Goal: Communication & Community: Answer question/provide support

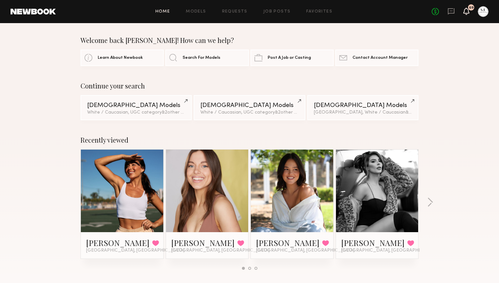
click at [467, 14] on icon at bounding box center [467, 14] width 2 height 1
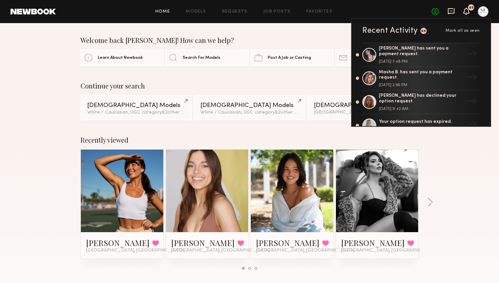
click at [451, 12] on icon at bounding box center [451, 11] width 7 height 7
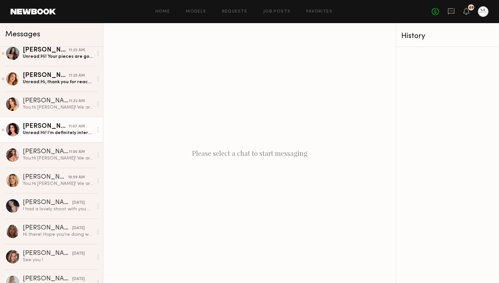
scroll to position [84, 0]
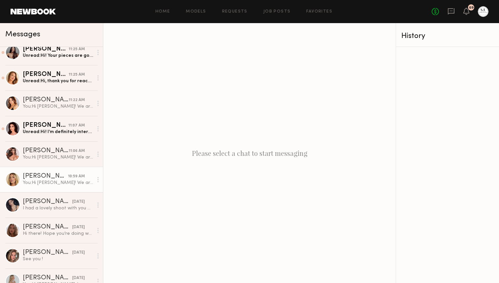
click at [76, 180] on div "You: Hi [PERSON_NAME]! We are a fashion jewelry brand based out of [GEOGRAPHIC_…" at bounding box center [58, 183] width 70 height 6
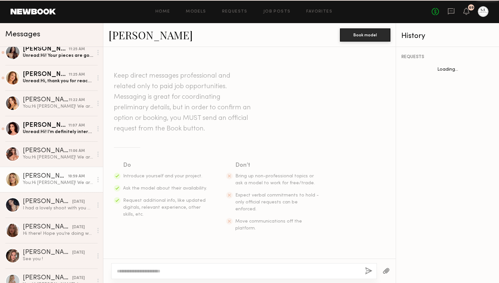
scroll to position [218, 0]
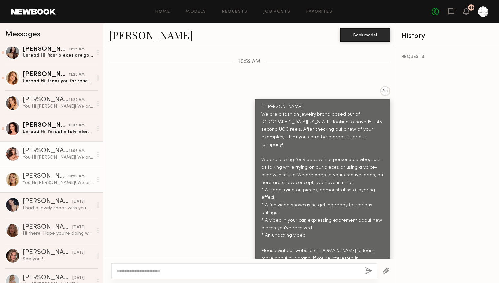
click at [43, 152] on div "[PERSON_NAME]" at bounding box center [46, 151] width 46 height 7
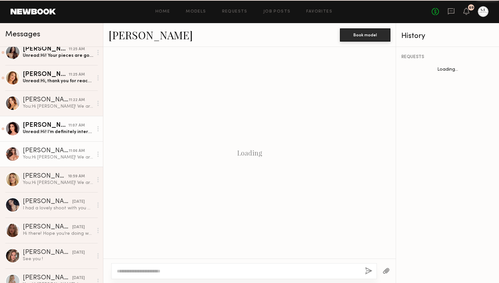
scroll to position [218, 0]
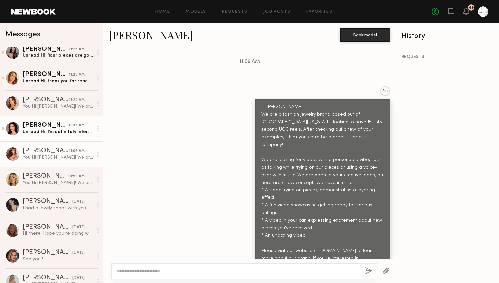
click at [46, 131] on div "Unread: Hi! I’m definitely interested. My rate for a UGC video is typically $25…" at bounding box center [58, 132] width 70 height 6
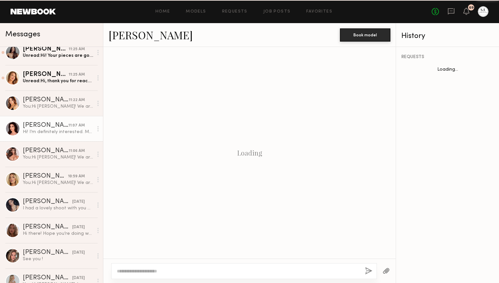
scroll to position [281, 0]
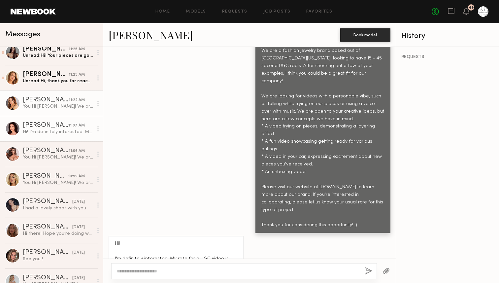
click at [59, 107] on div "You: Hi [PERSON_NAME]! We are a fashion jewelry brand based out of [GEOGRAPHIC_…" at bounding box center [58, 106] width 70 height 6
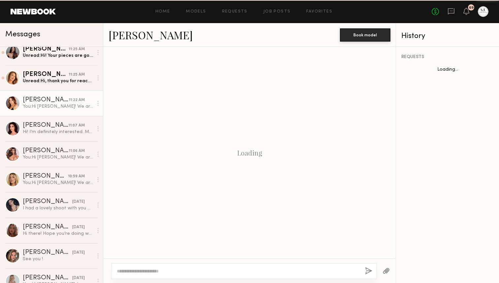
scroll to position [218, 0]
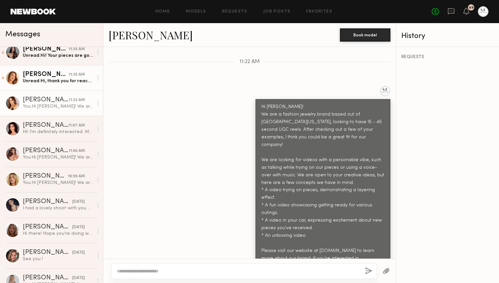
click at [66, 77] on div "[PERSON_NAME]" at bounding box center [46, 74] width 46 height 7
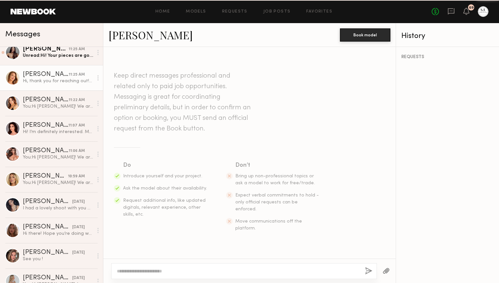
scroll to position [259, 0]
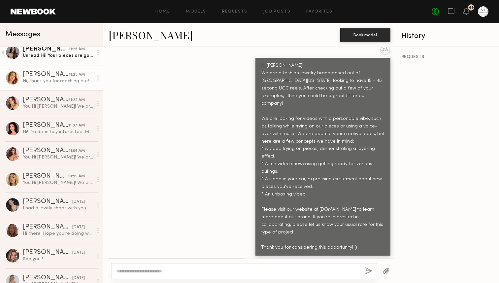
click at [53, 54] on div "Unread: Hi! Your pieces are gorgeous!! I would love to work with you and all co…" at bounding box center [58, 56] width 70 height 6
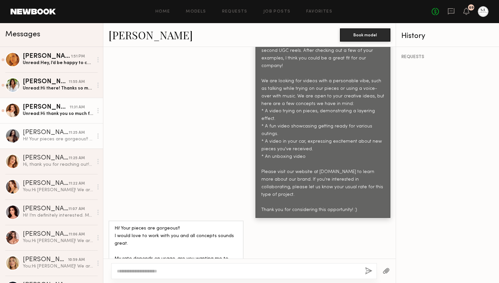
click at [53, 109] on div "[PERSON_NAME]" at bounding box center [46, 107] width 47 height 7
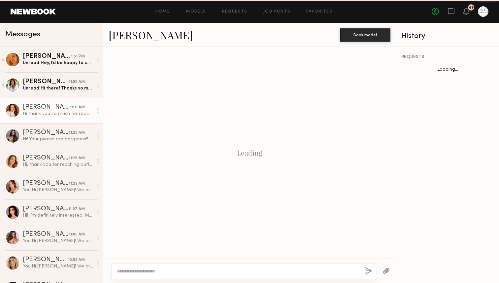
scroll to position [266, 0]
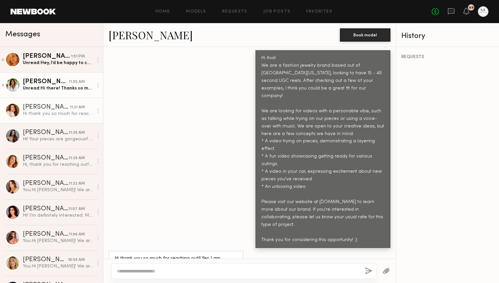
click at [56, 87] on div "Unread: Hi there! Thanks so much for reaching out! Your pieces are beautiful an…" at bounding box center [58, 88] width 70 height 6
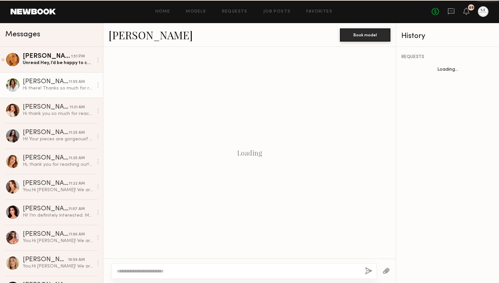
scroll to position [266, 0]
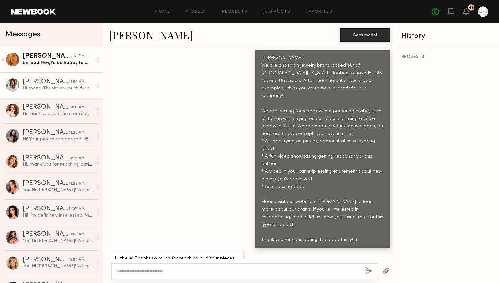
click at [56, 61] on div "Unread: Hey, I’d be happy to collaborate on some UGC videos, how many would you…" at bounding box center [58, 63] width 70 height 6
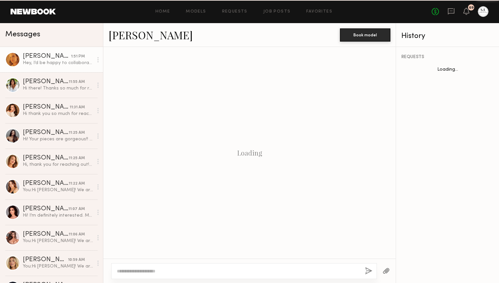
scroll to position [550, 0]
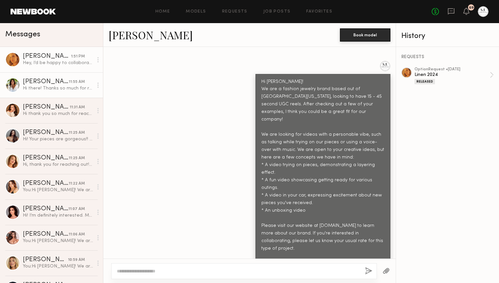
click at [48, 77] on link "[PERSON_NAME] 11:55 AM Hi there! Thanks so much for reaching out! Your pieces a…" at bounding box center [51, 84] width 103 height 25
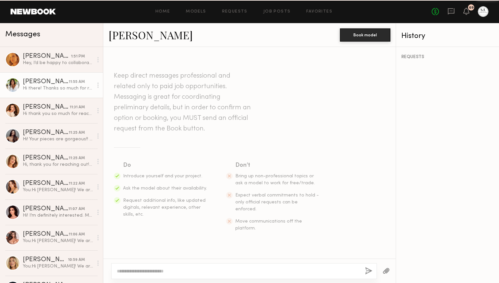
scroll to position [266, 0]
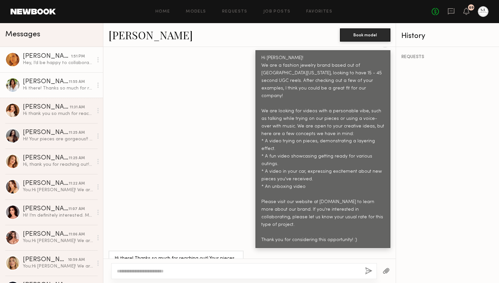
click at [38, 66] on link "[PERSON_NAME] 1:51 PM Hey, I’d be happy to collaborate on some UGC videos, how …" at bounding box center [51, 59] width 103 height 25
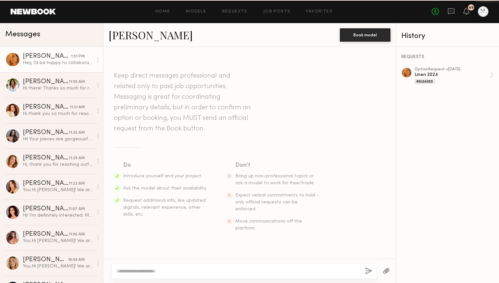
scroll to position [550, 0]
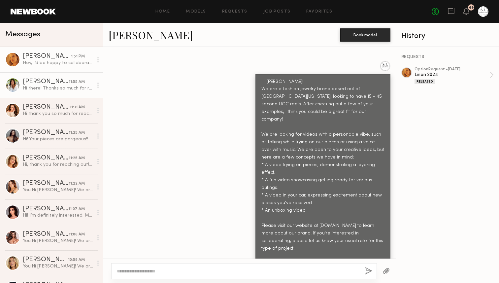
click at [36, 90] on div "Hi there! Thanks so much for reaching out! Your pieces are beautiful and I’d lo…" at bounding box center [58, 88] width 70 height 6
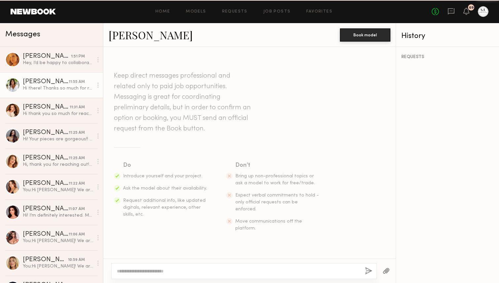
scroll to position [266, 0]
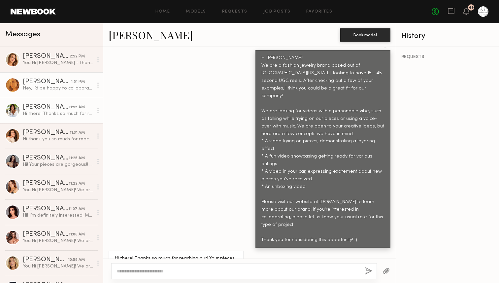
click at [74, 84] on div "1:51 PM" at bounding box center [78, 82] width 14 height 6
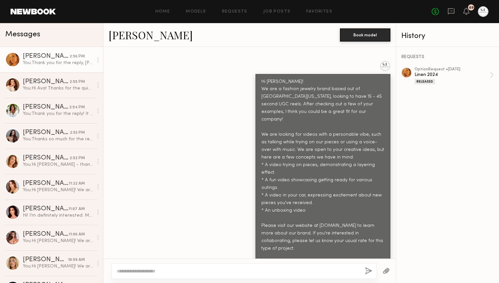
scroll to position [640, 0]
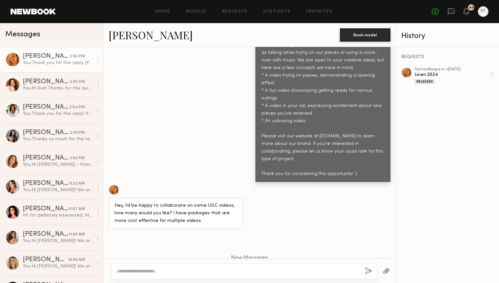
click at [69, 56] on div "[PERSON_NAME]" at bounding box center [46, 56] width 47 height 7
click at [60, 84] on div "[PERSON_NAME]" at bounding box center [46, 82] width 47 height 7
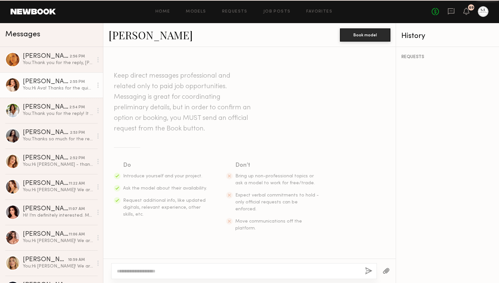
scroll to position [313, 0]
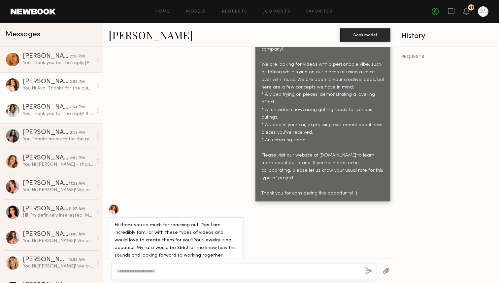
click at [55, 106] on div "[PERSON_NAME]" at bounding box center [46, 107] width 47 height 7
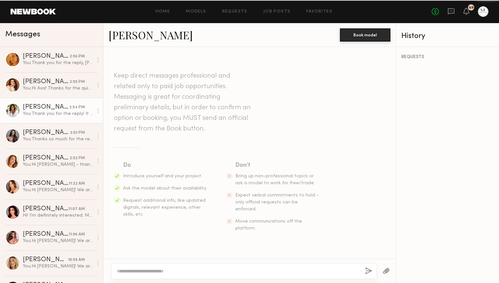
scroll to position [305, 0]
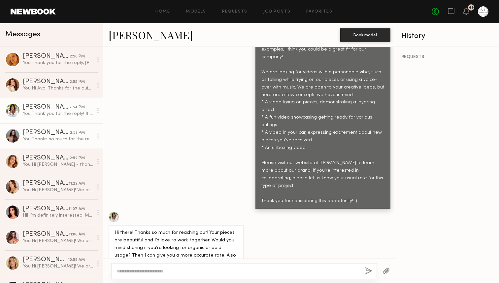
click at [49, 133] on div "[PERSON_NAME]" at bounding box center [46, 132] width 47 height 7
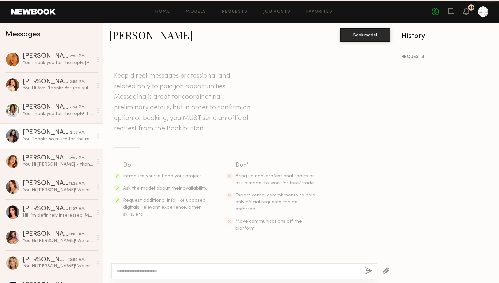
scroll to position [343, 0]
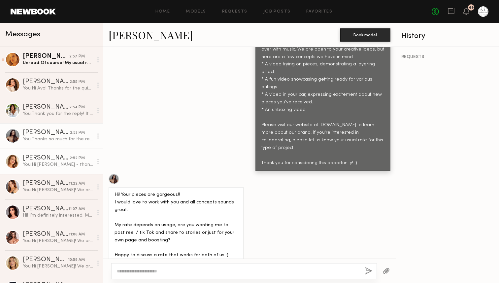
click at [49, 154] on link "[PERSON_NAME] 2:52 PM You: Hi [PERSON_NAME] - thanks so much! We have a budget …" at bounding box center [51, 161] width 103 height 25
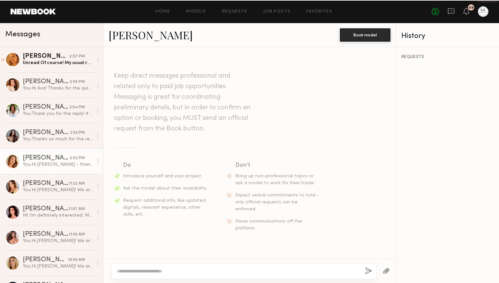
scroll to position [298, 0]
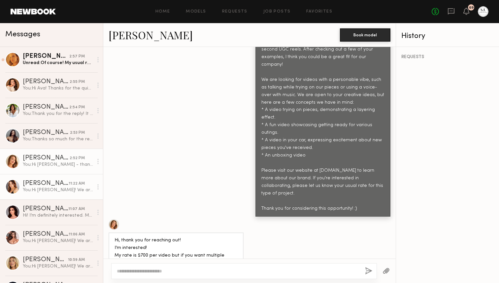
click at [49, 180] on div "[PERSON_NAME]" at bounding box center [46, 183] width 46 height 7
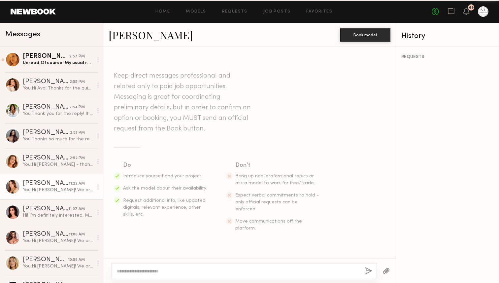
scroll to position [218, 0]
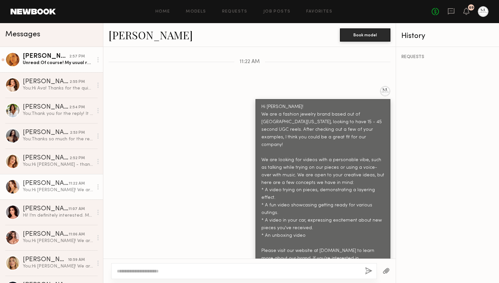
click at [71, 53] on div "[PERSON_NAME] 2:57 PM" at bounding box center [58, 56] width 70 height 7
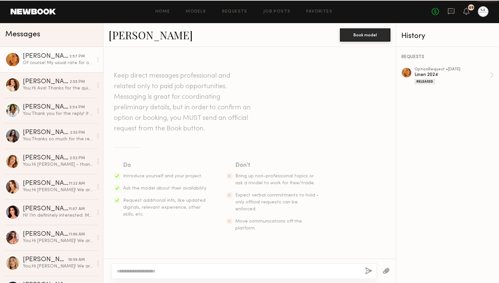
scroll to position [636, 0]
